Goal: Information Seeking & Learning: Learn about a topic

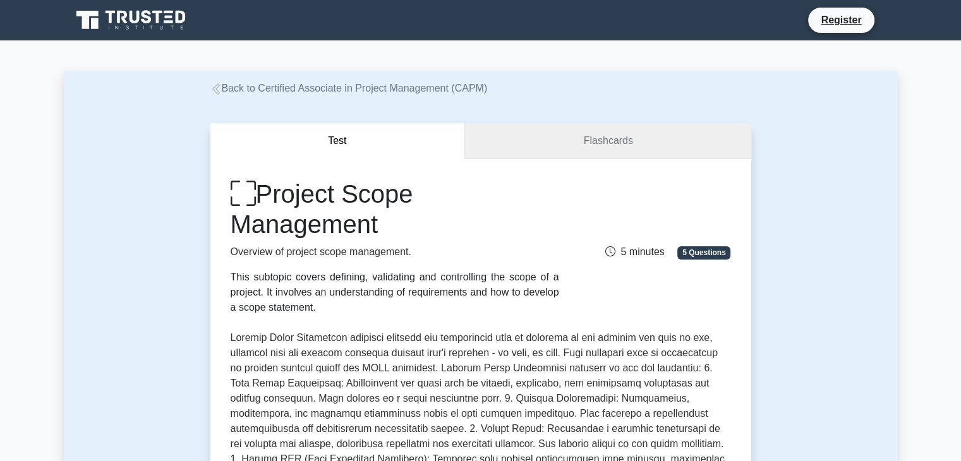
click at [589, 137] on link "Flashcards" at bounding box center [607, 141] width 285 height 36
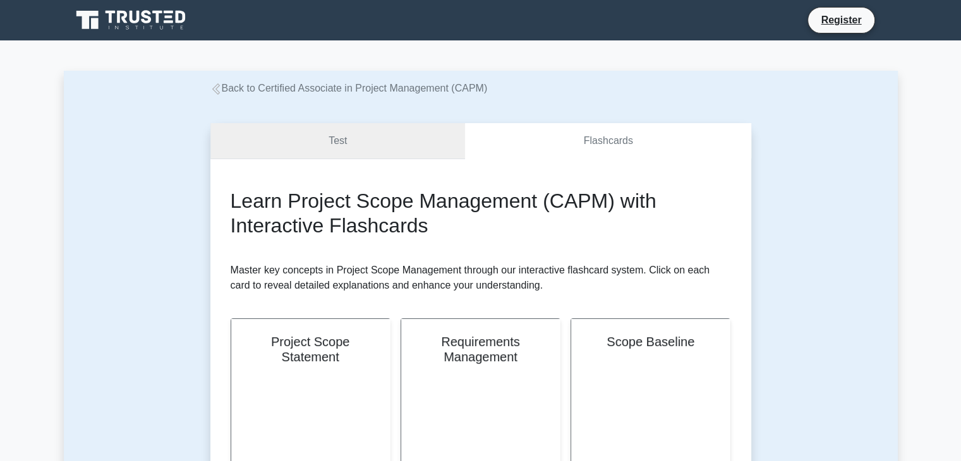
click at [397, 147] on link "Test" at bounding box center [337, 141] width 255 height 36
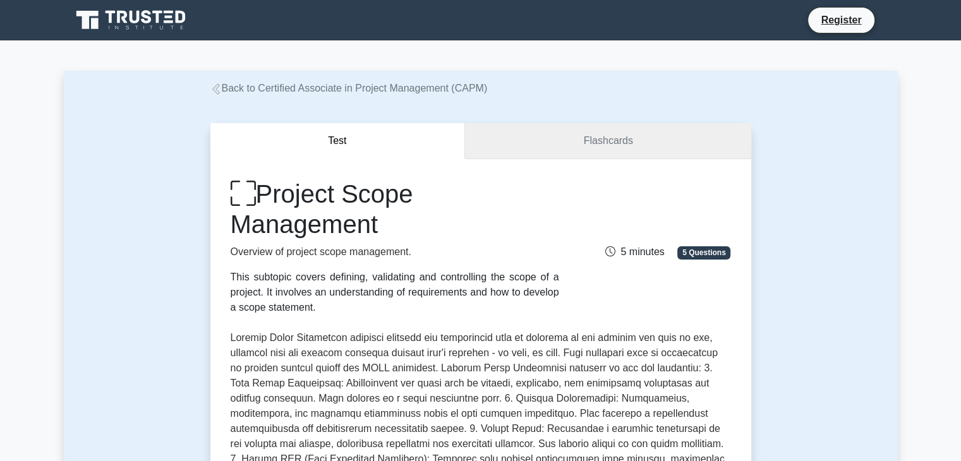
click at [589, 138] on link "Flashcards" at bounding box center [607, 141] width 285 height 36
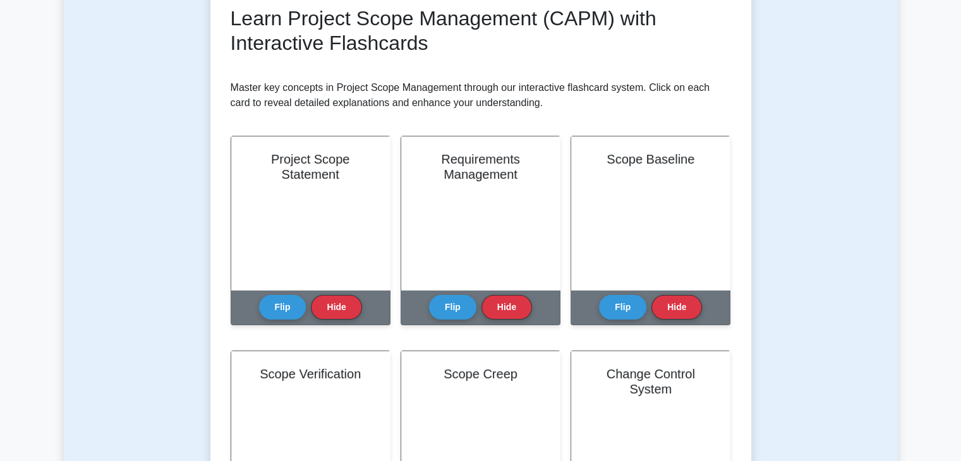
scroll to position [189, 0]
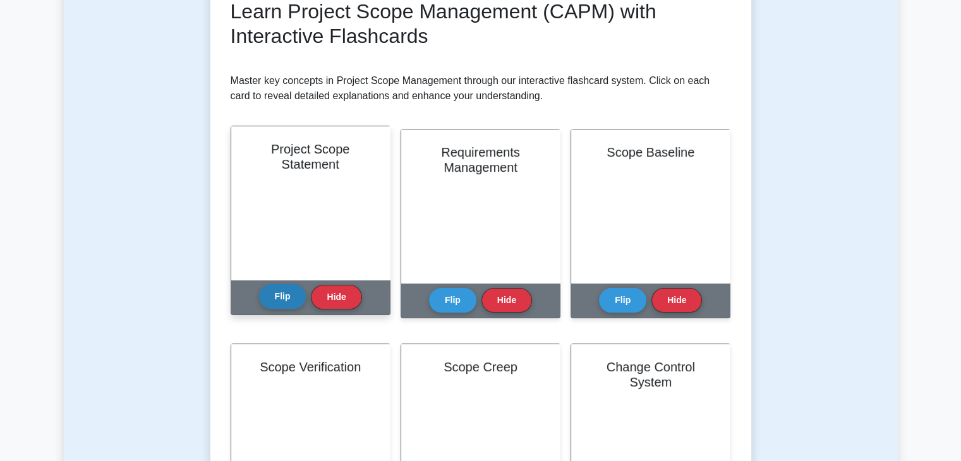
click at [290, 296] on button "Flip" at bounding box center [282, 296] width 47 height 25
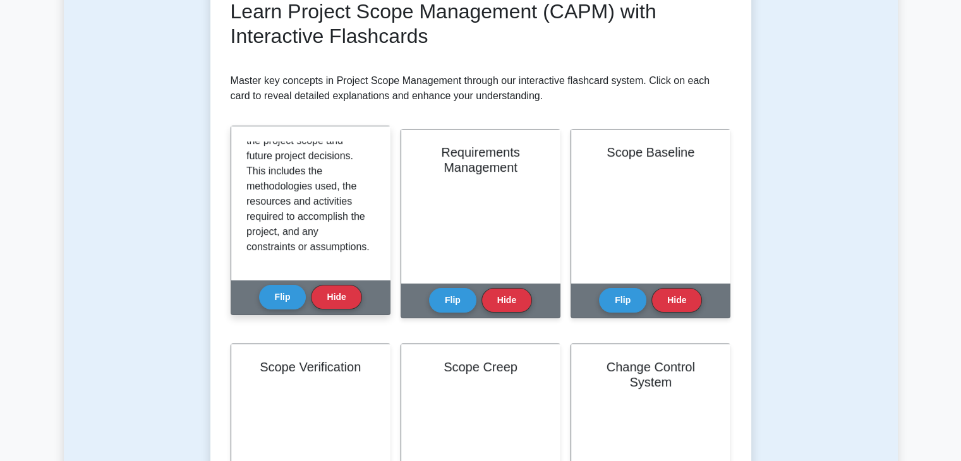
scroll to position [220, 0]
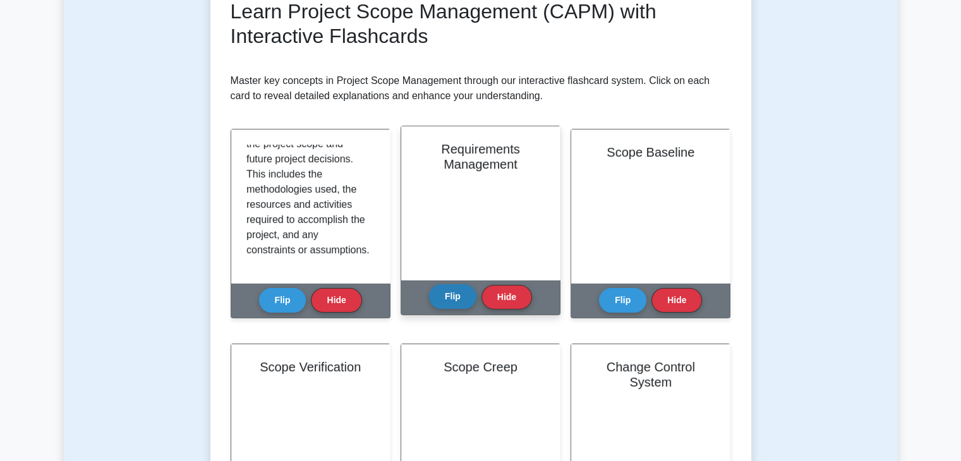
click at [452, 294] on button "Flip" at bounding box center [452, 296] width 47 height 25
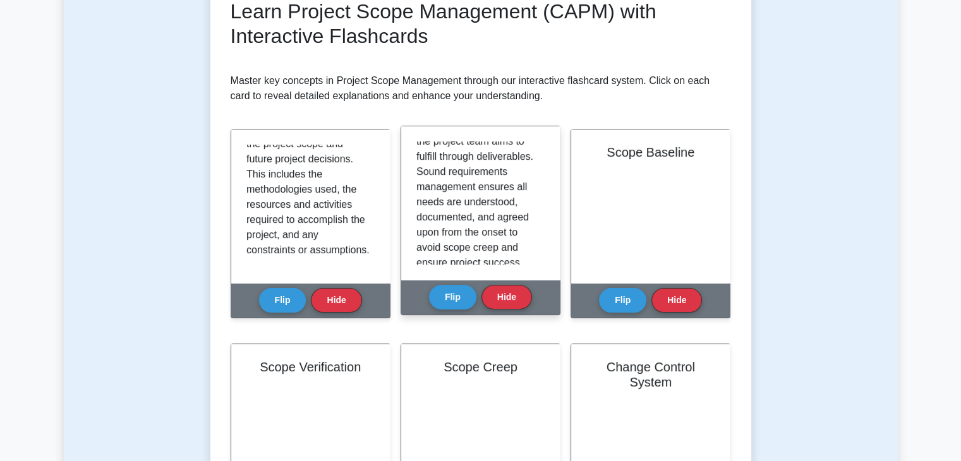
scroll to position [205, 0]
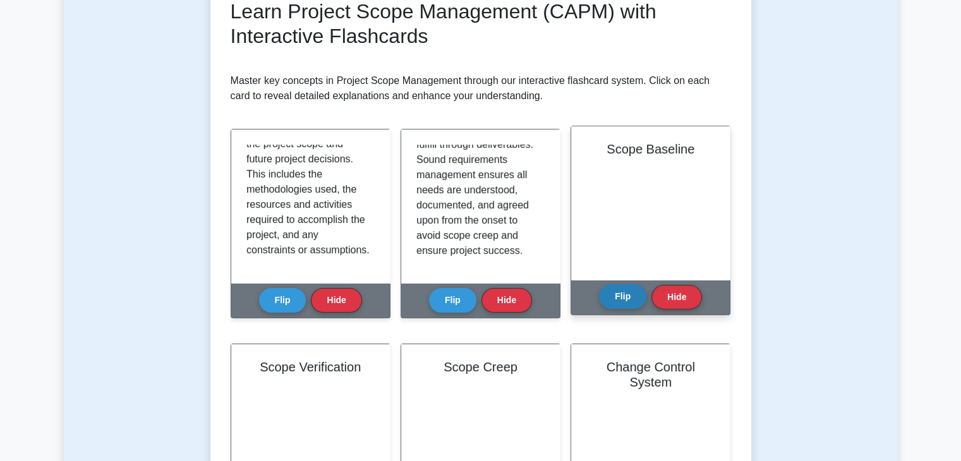
click at [615, 289] on button "Flip" at bounding box center [622, 296] width 47 height 25
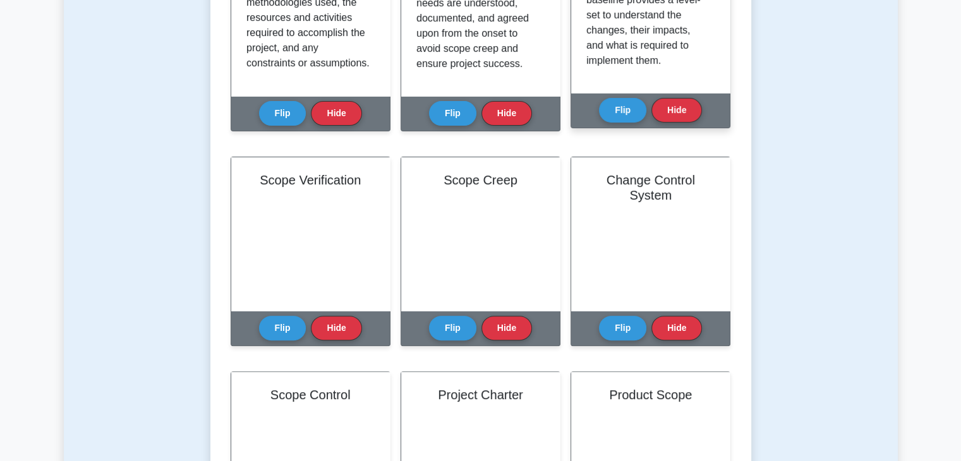
scroll to position [379, 0]
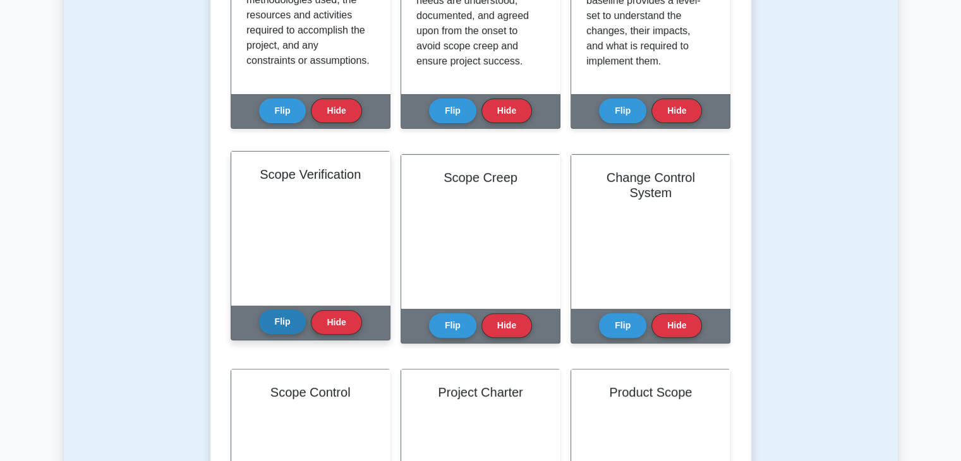
click at [279, 321] on button "Flip" at bounding box center [282, 321] width 47 height 25
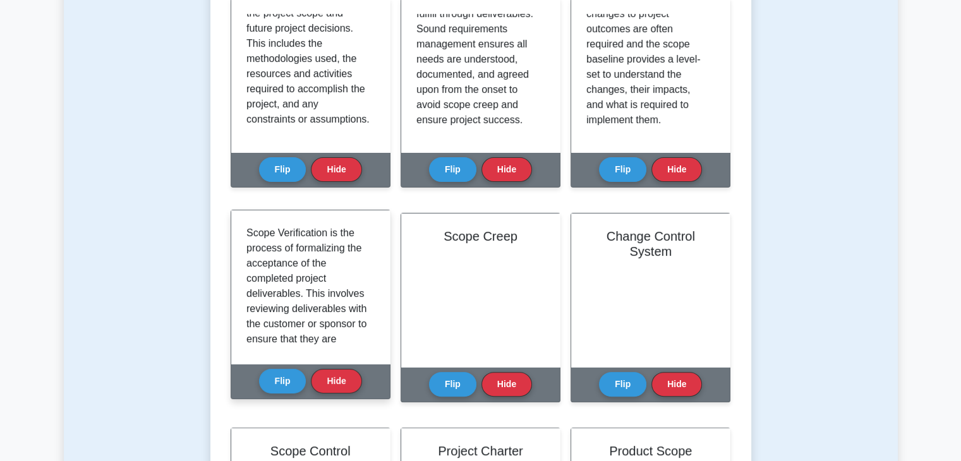
scroll to position [253, 0]
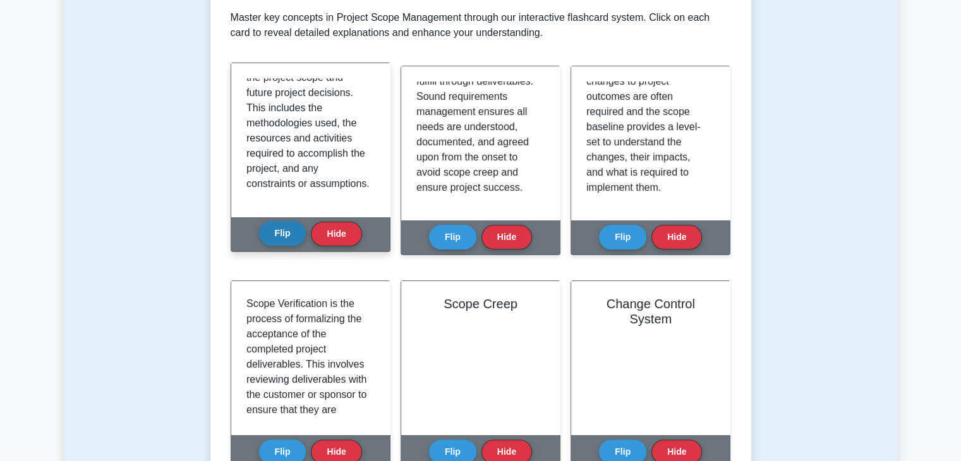
click at [270, 237] on button "Flip" at bounding box center [282, 233] width 47 height 25
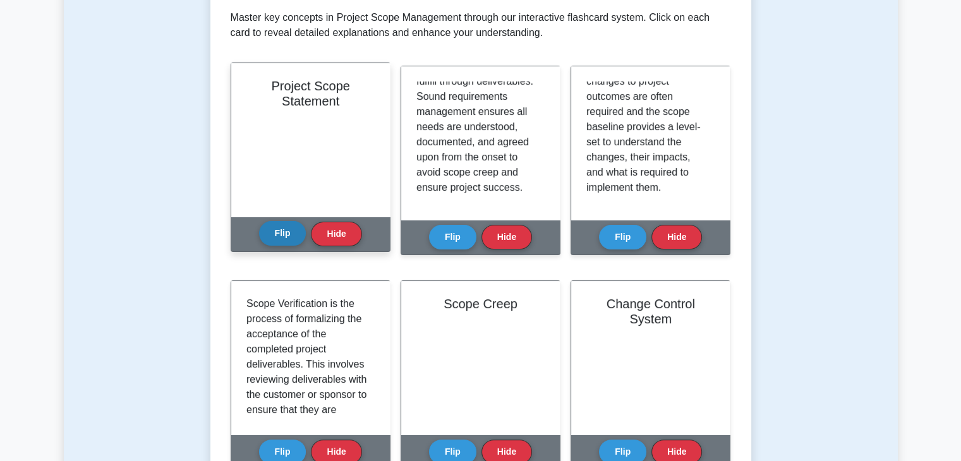
click at [270, 237] on button "Flip" at bounding box center [282, 233] width 47 height 25
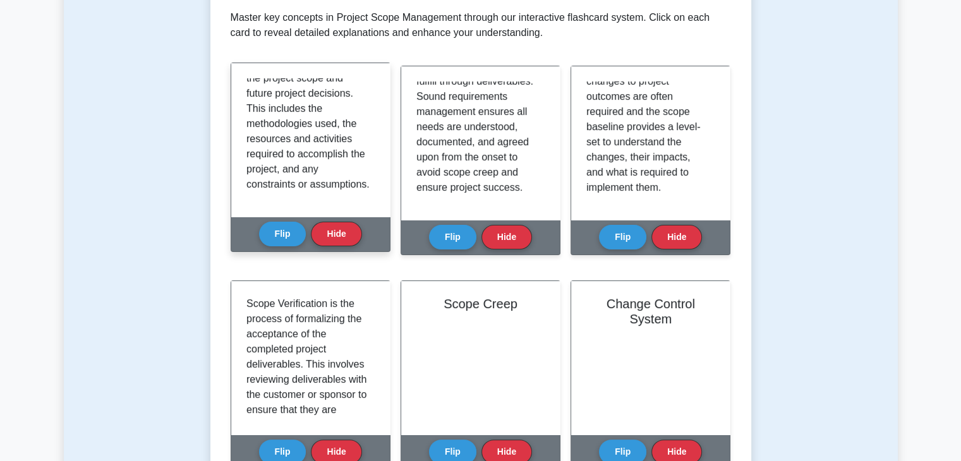
scroll to position [220, 0]
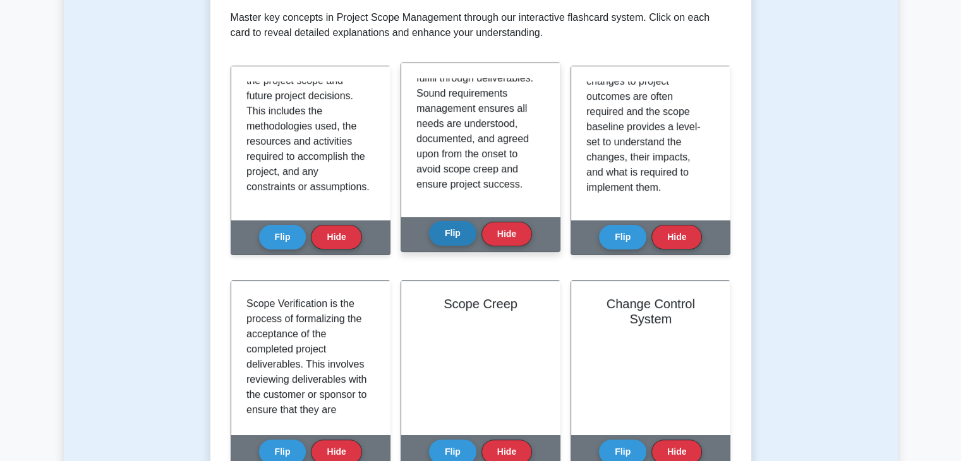
click at [457, 233] on button "Flip" at bounding box center [452, 233] width 47 height 25
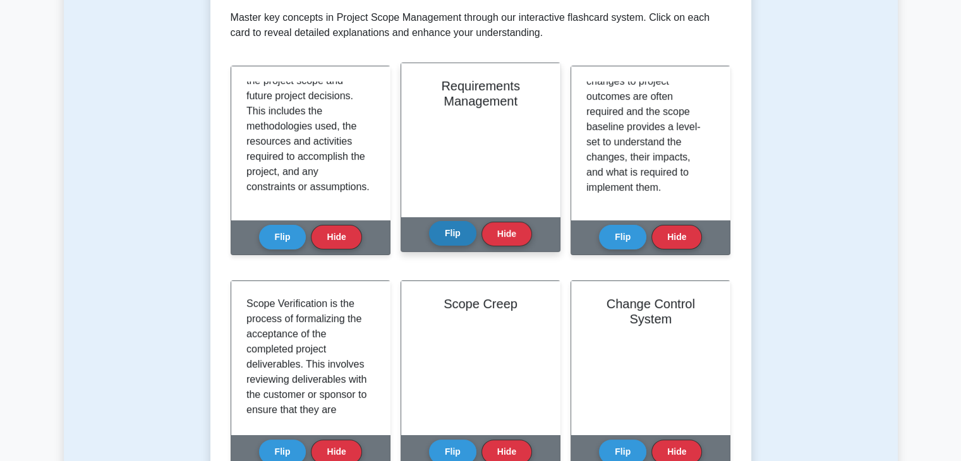
click at [457, 233] on button "Flip" at bounding box center [452, 233] width 47 height 25
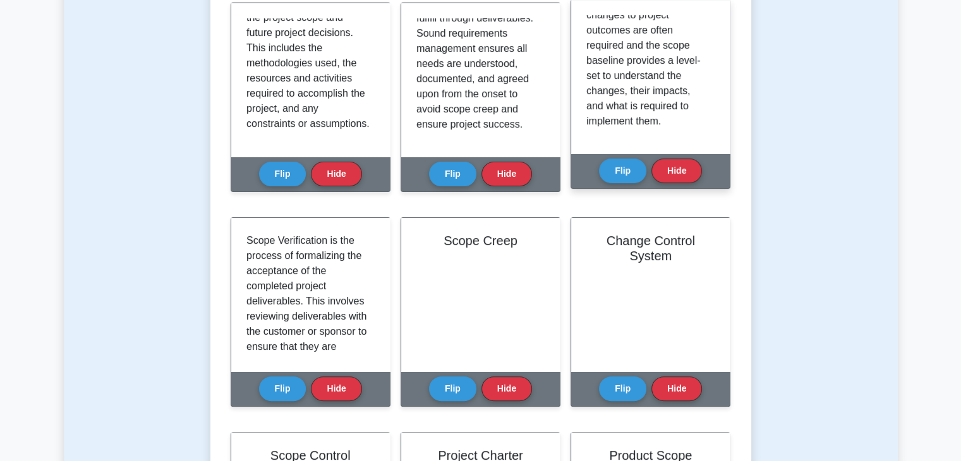
scroll to position [379, 0]
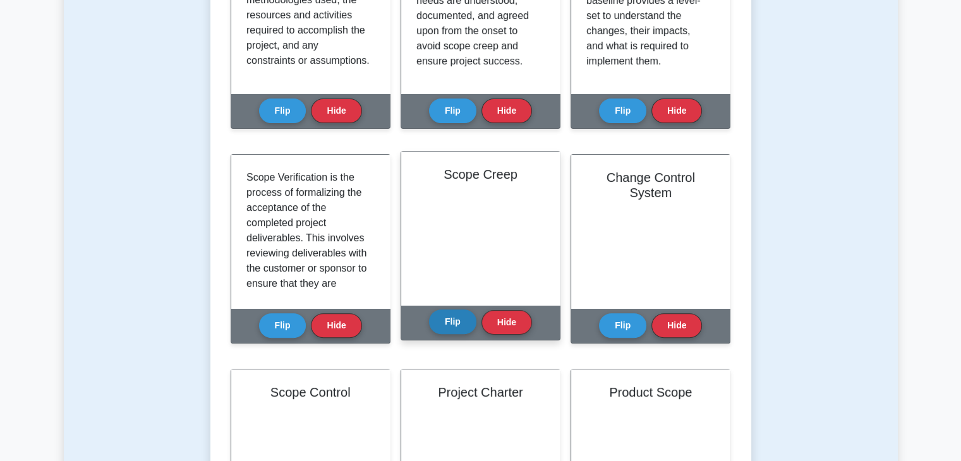
click at [450, 331] on button "Flip" at bounding box center [452, 321] width 47 height 25
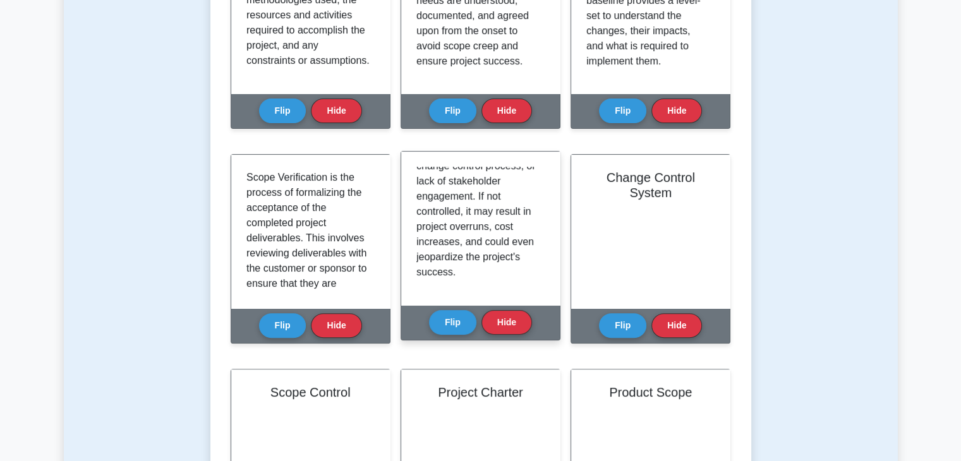
scroll to position [442, 0]
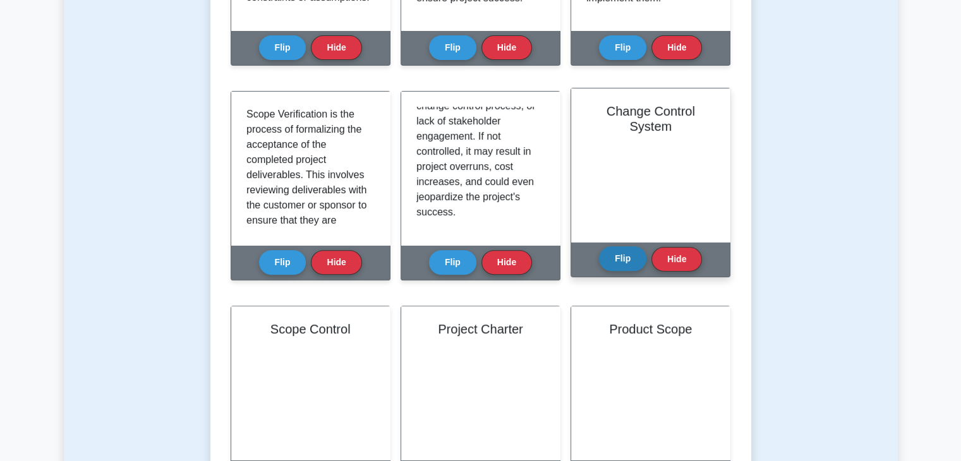
click at [622, 254] on button "Flip" at bounding box center [622, 258] width 47 height 25
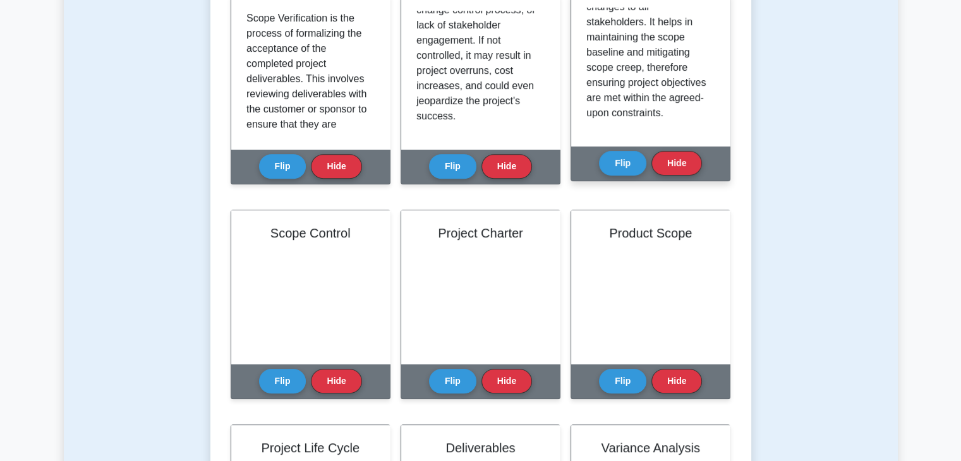
scroll to position [568, 0]
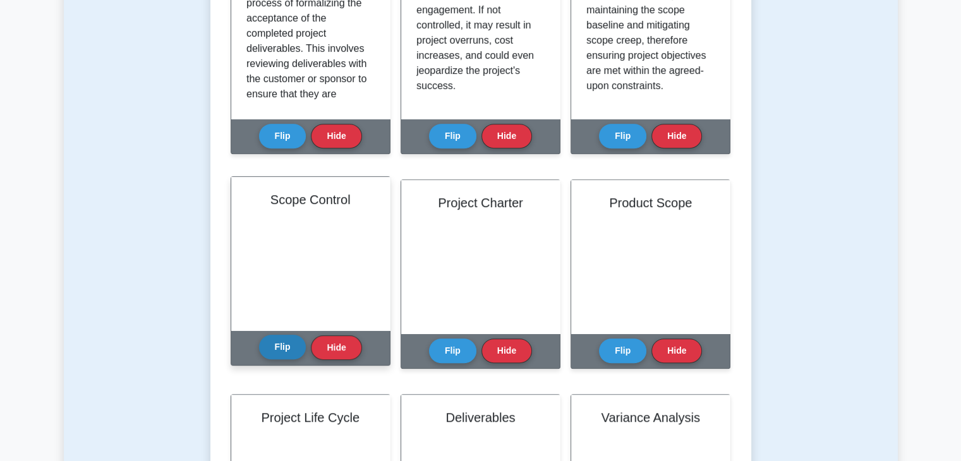
click at [272, 349] on button "Flip" at bounding box center [282, 347] width 47 height 25
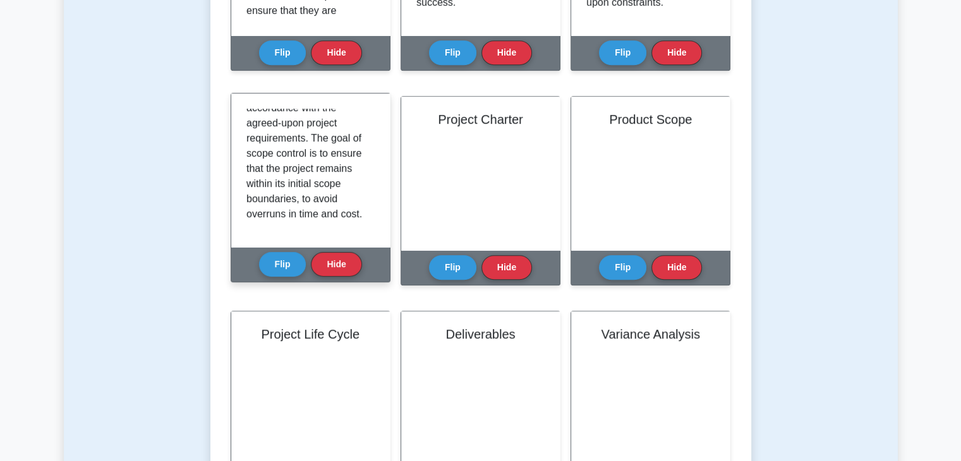
scroll to position [632, 0]
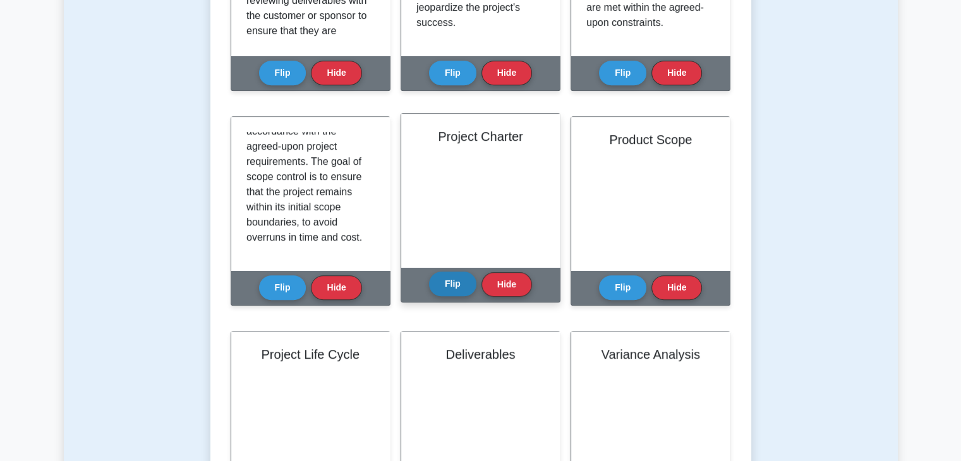
click at [446, 293] on button "Flip" at bounding box center [452, 284] width 47 height 25
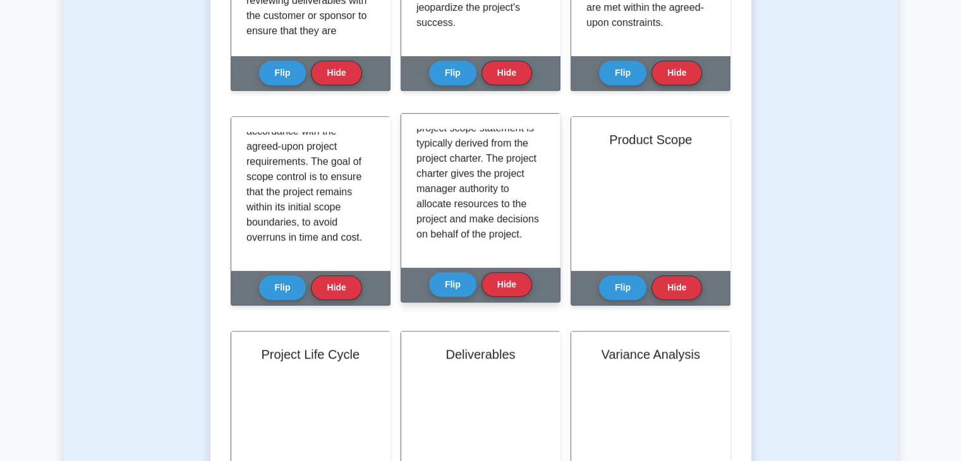
scroll to position [311, 0]
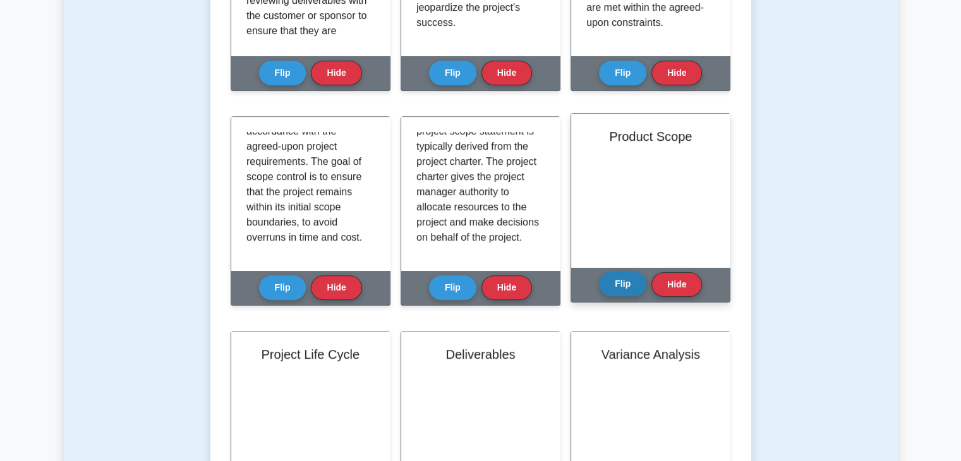
click at [629, 288] on button "Flip" at bounding box center [622, 284] width 47 height 25
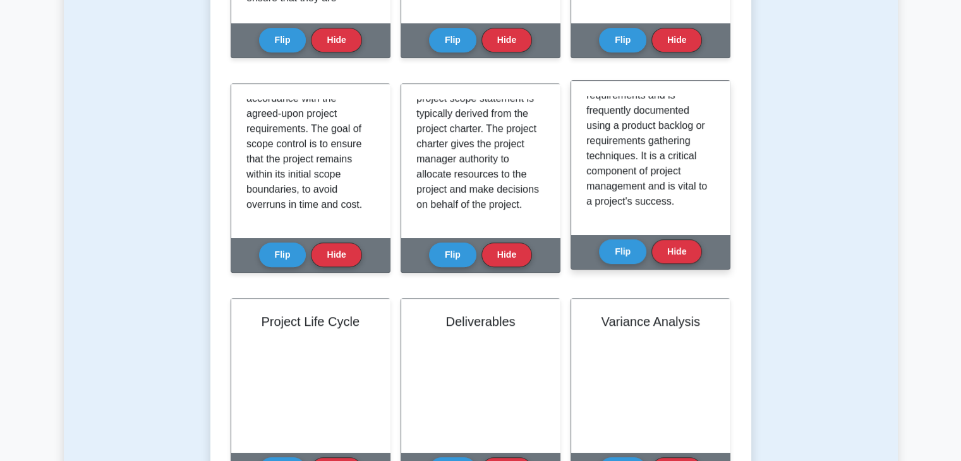
scroll to position [695, 0]
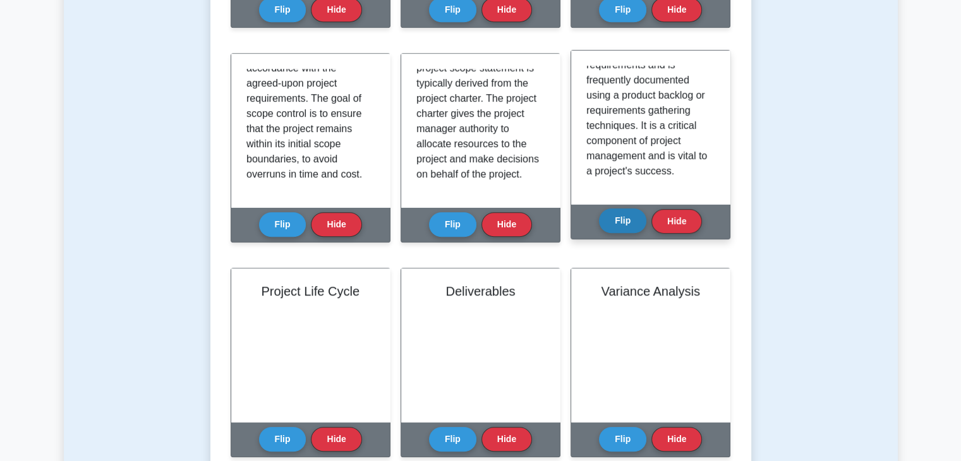
click at [620, 227] on button "Flip" at bounding box center [622, 220] width 47 height 25
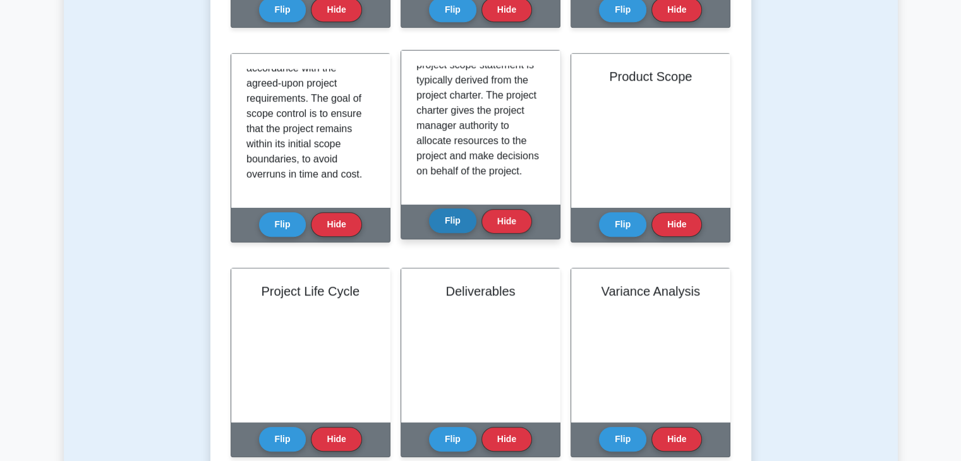
click at [455, 225] on button "Flip" at bounding box center [452, 220] width 47 height 25
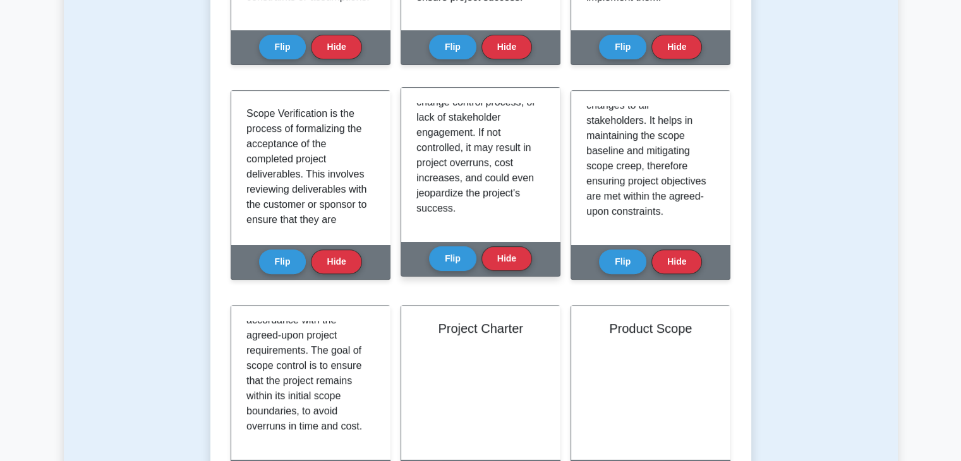
scroll to position [442, 0]
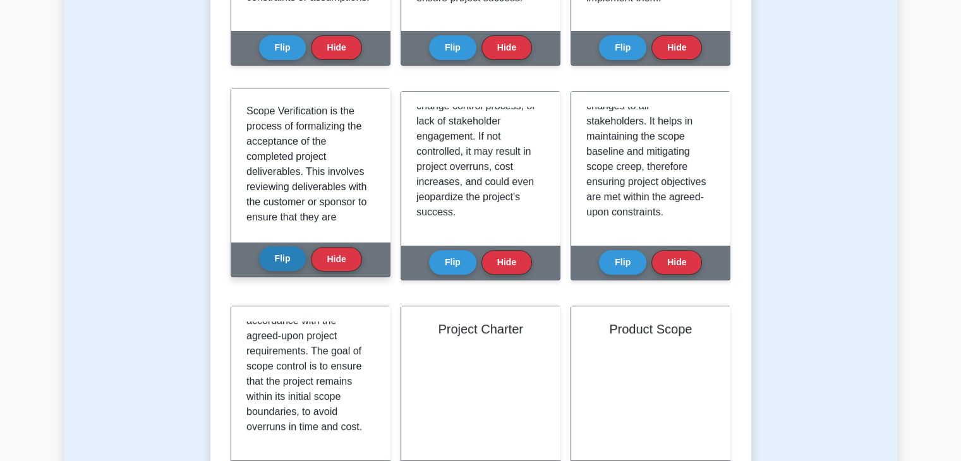
click at [277, 265] on button "Flip" at bounding box center [282, 258] width 47 height 25
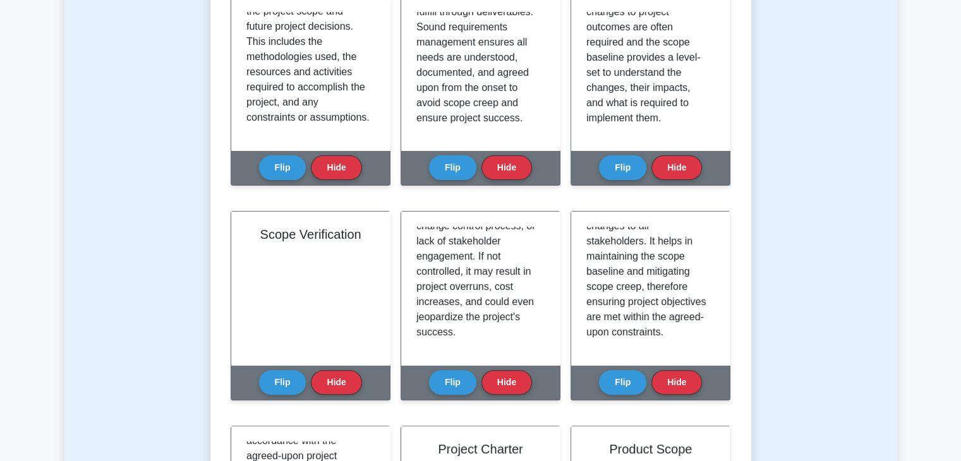
scroll to position [316, 0]
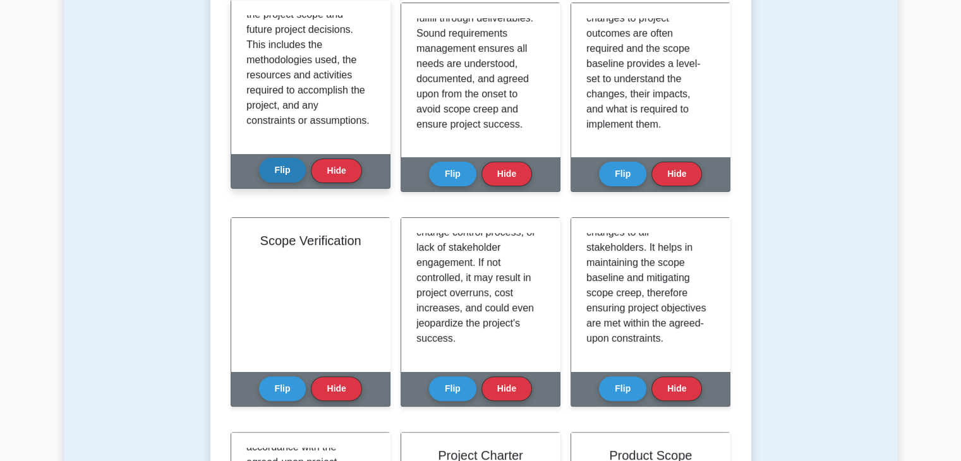
click at [288, 172] on button "Flip" at bounding box center [282, 170] width 47 height 25
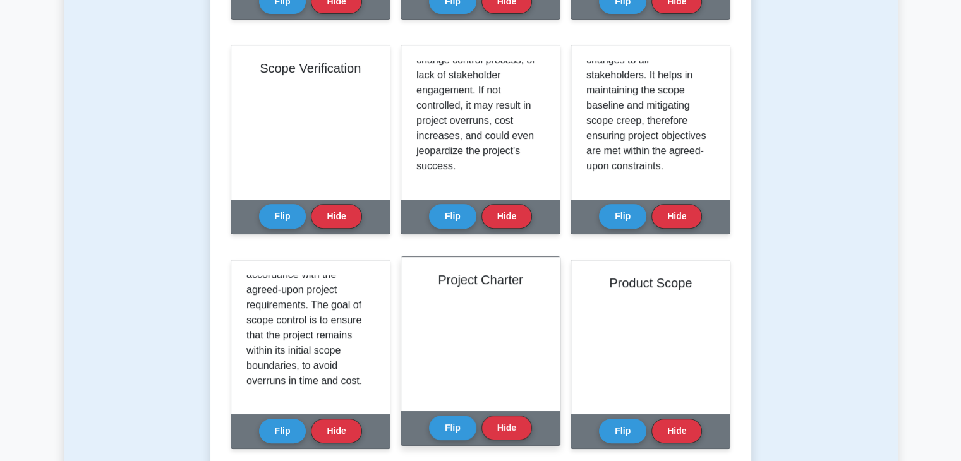
scroll to position [568, 0]
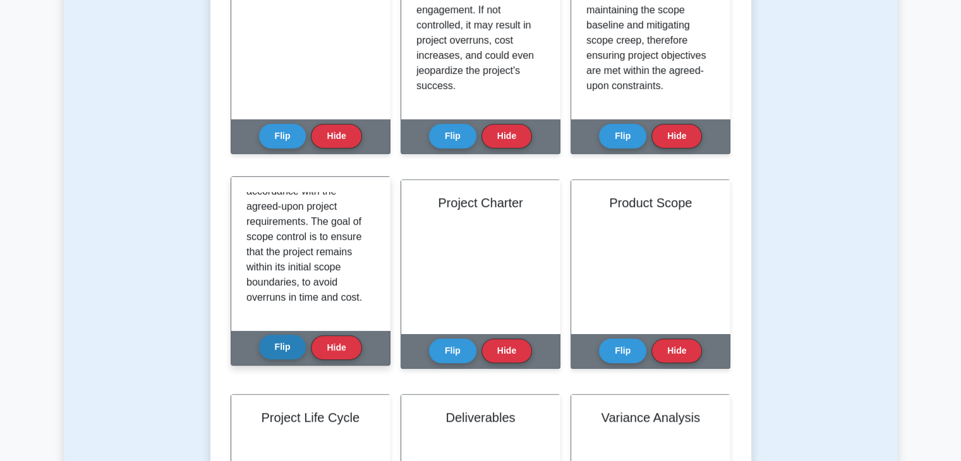
click at [290, 352] on button "Flip" at bounding box center [282, 347] width 47 height 25
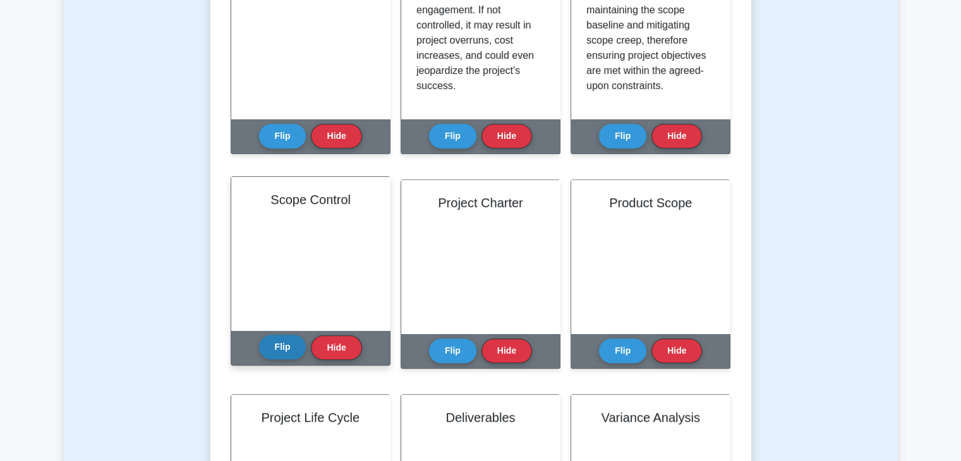
click at [286, 350] on button "Flip" at bounding box center [282, 347] width 47 height 25
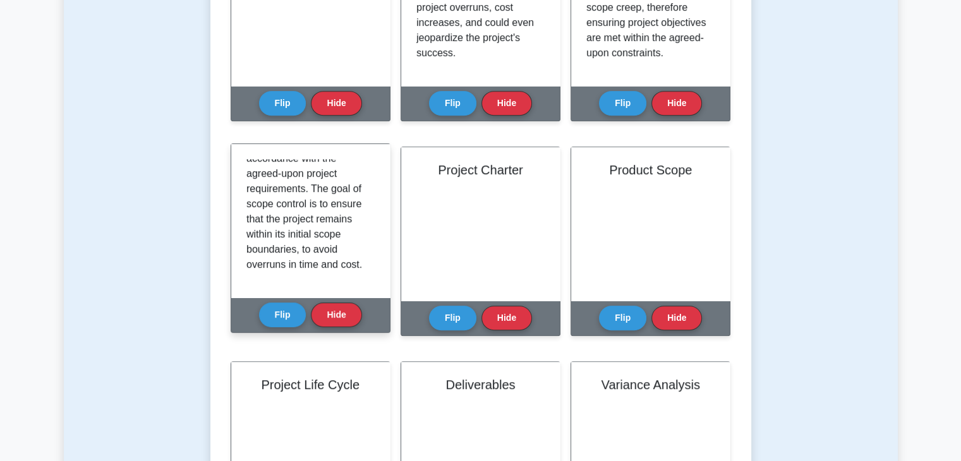
scroll to position [632, 0]
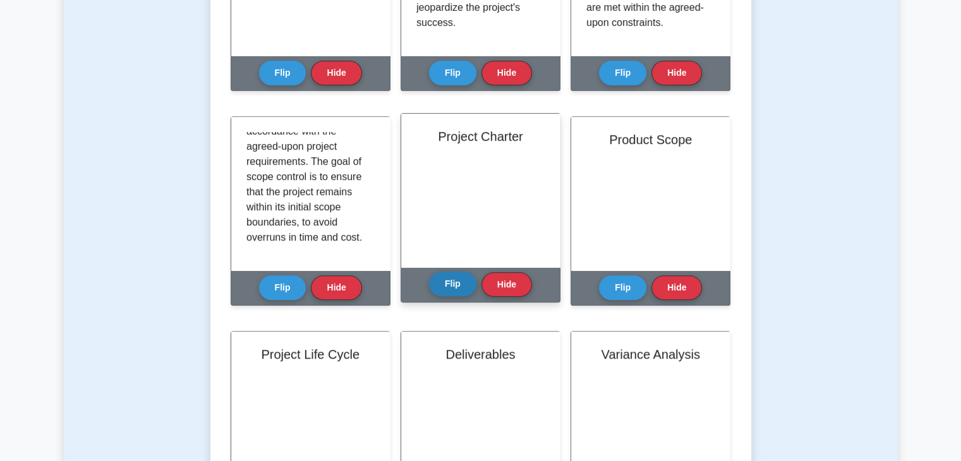
click at [448, 280] on button "Flip" at bounding box center [452, 284] width 47 height 25
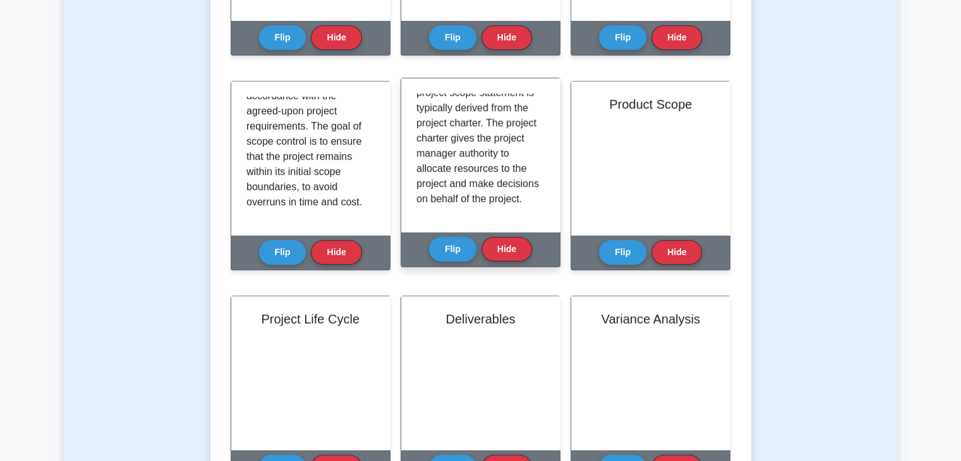
scroll to position [695, 0]
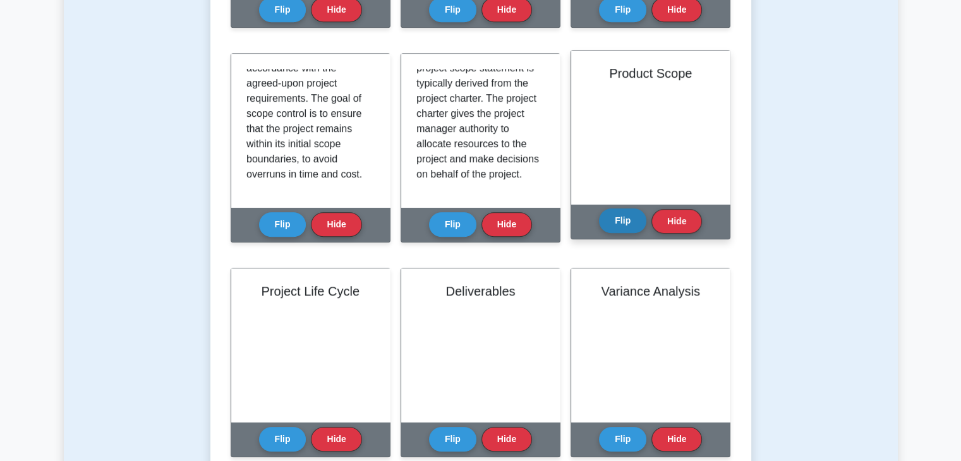
click at [615, 218] on button "Flip" at bounding box center [622, 220] width 47 height 25
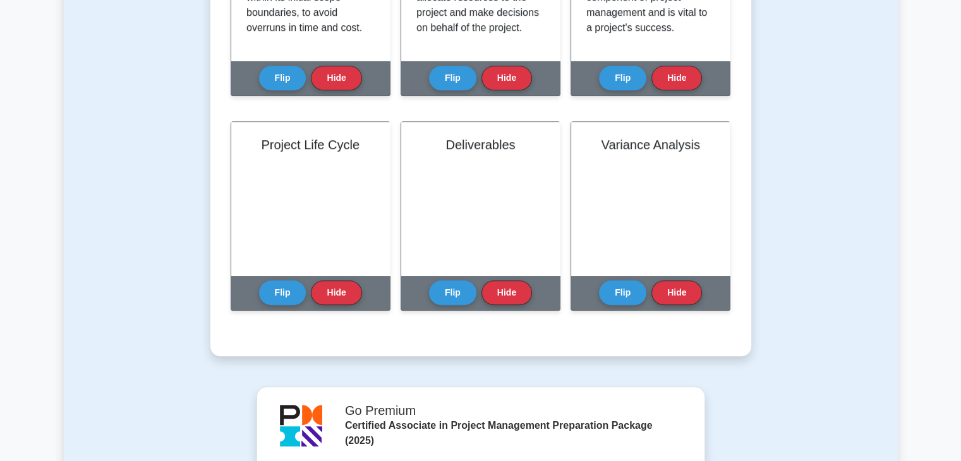
scroll to position [884, 0]
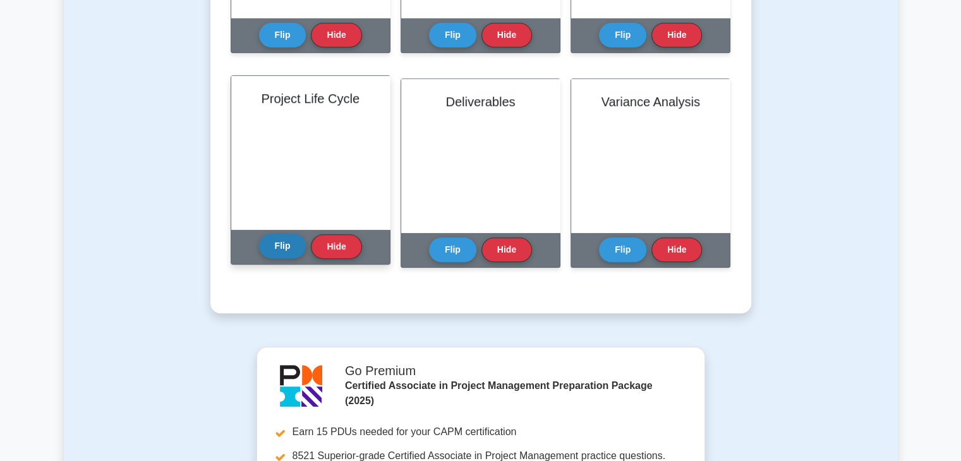
click at [275, 244] on button "Flip" at bounding box center [282, 246] width 47 height 25
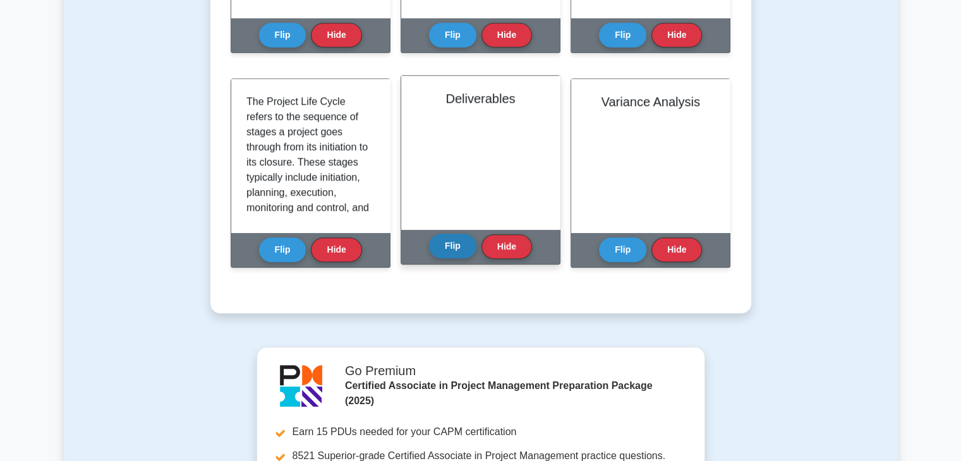
click at [452, 246] on button "Flip" at bounding box center [452, 246] width 47 height 25
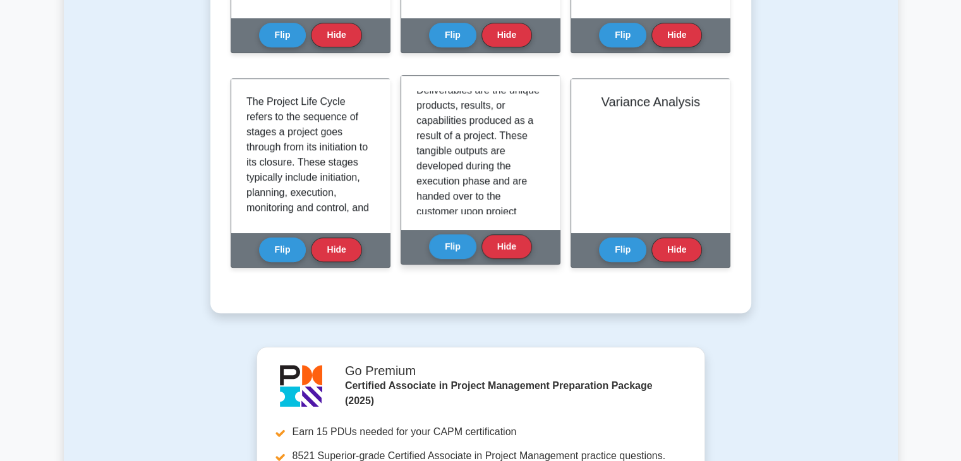
scroll to position [0, 0]
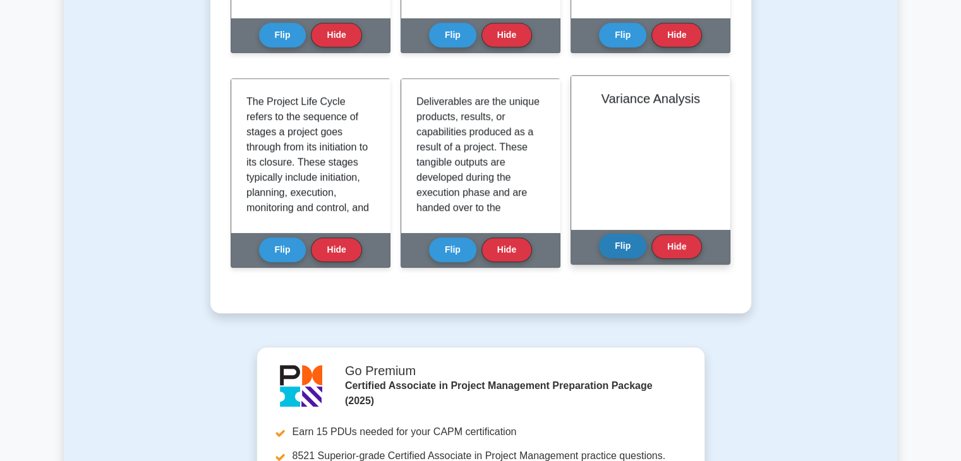
click at [621, 240] on button "Flip" at bounding box center [622, 246] width 47 height 25
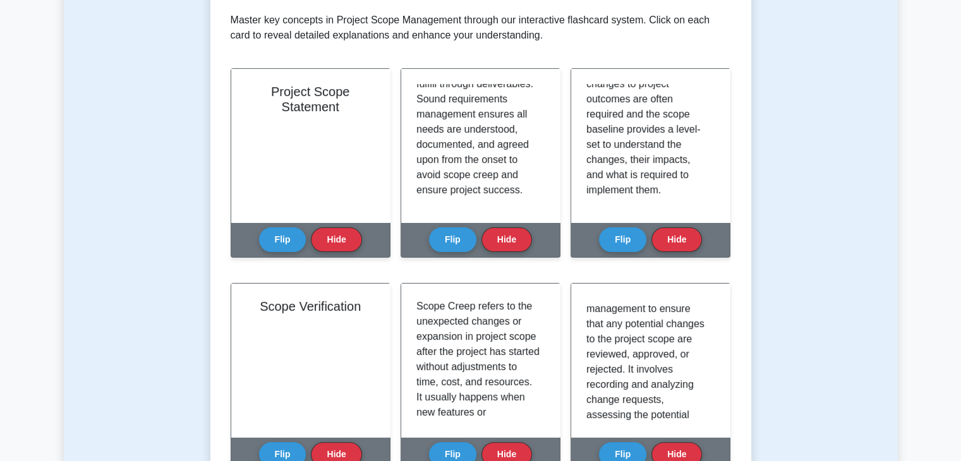
scroll to position [253, 0]
